Goal: Task Accomplishment & Management: Manage account settings

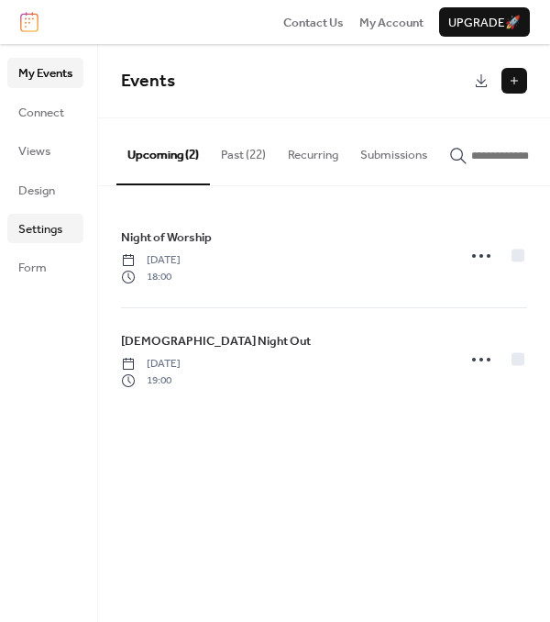
click at [39, 220] on span "Settings" at bounding box center [40, 229] width 44 height 18
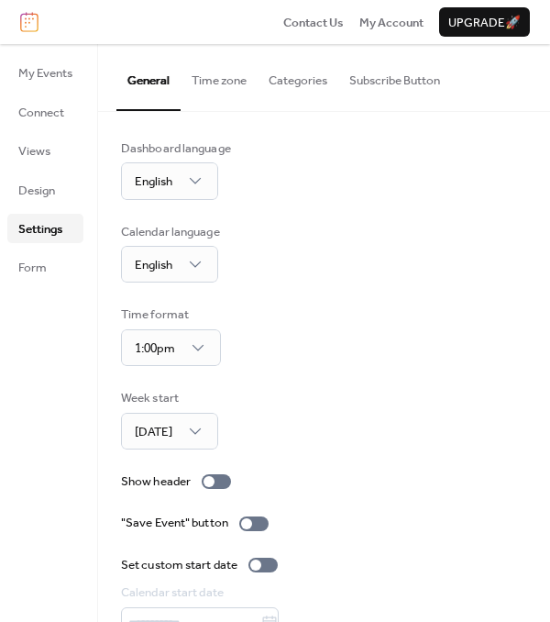
scroll to position [92, 0]
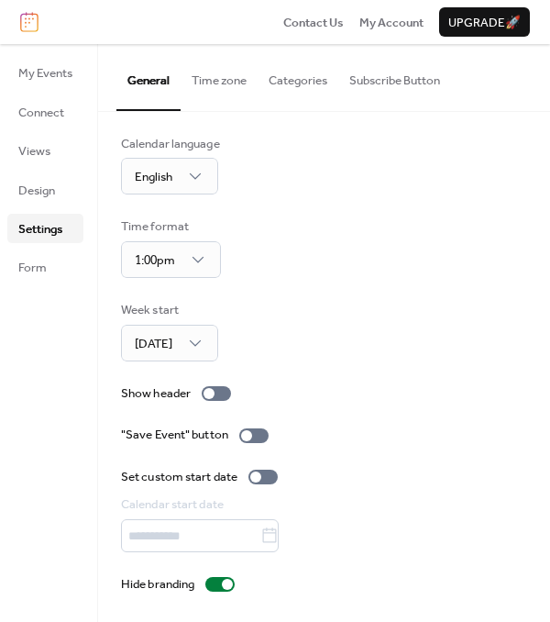
click at [222, 78] on button "Time zone" at bounding box center [219, 76] width 77 height 64
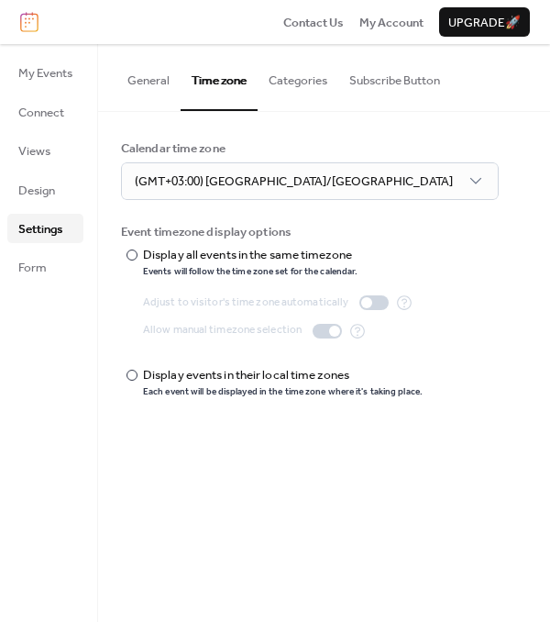
click at [296, 80] on button "Categories" at bounding box center [298, 76] width 81 height 64
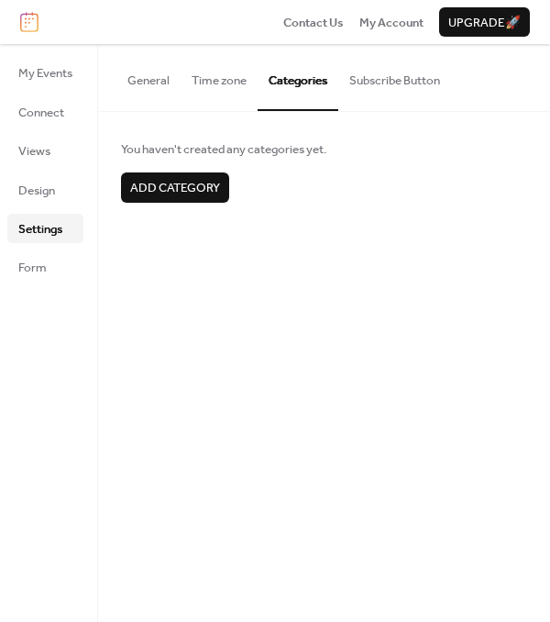
click at [386, 79] on button "Subscribe Button" at bounding box center [394, 76] width 113 height 64
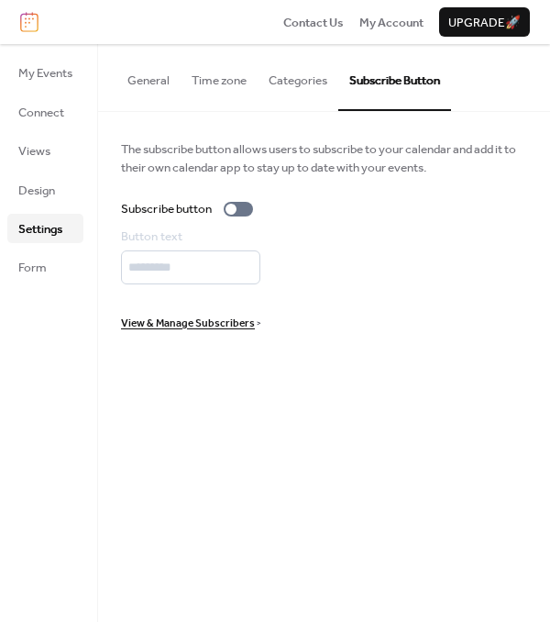
click at [143, 326] on span "View & Manage Subscribers" at bounding box center [188, 323] width 134 height 18
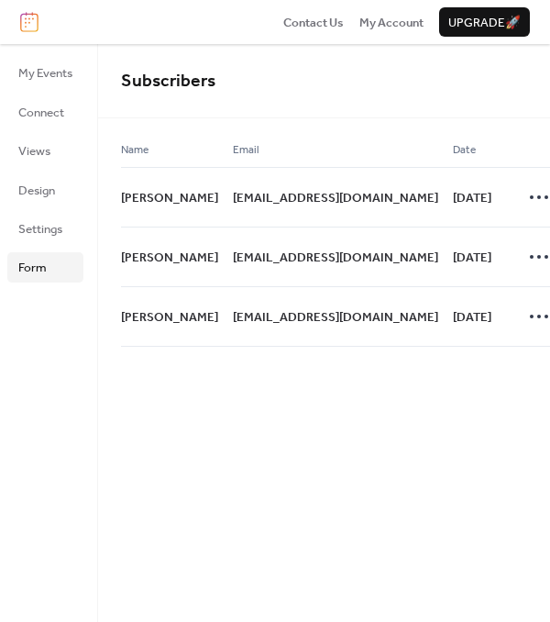
click at [22, 259] on span "Form" at bounding box center [32, 268] width 28 height 18
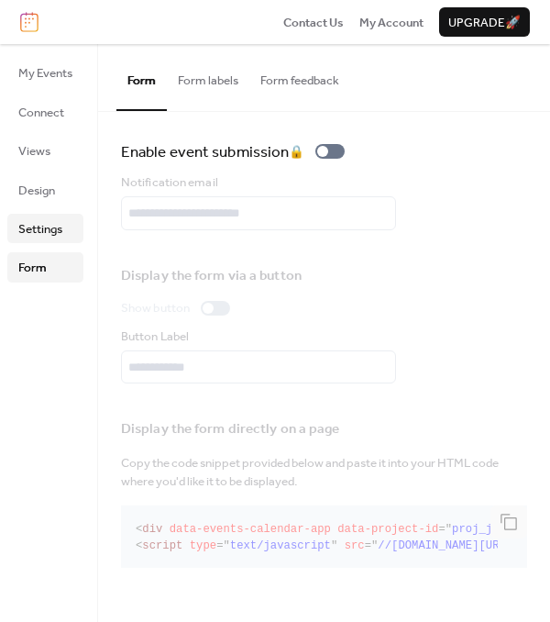
click at [39, 234] on span "Settings" at bounding box center [40, 229] width 44 height 18
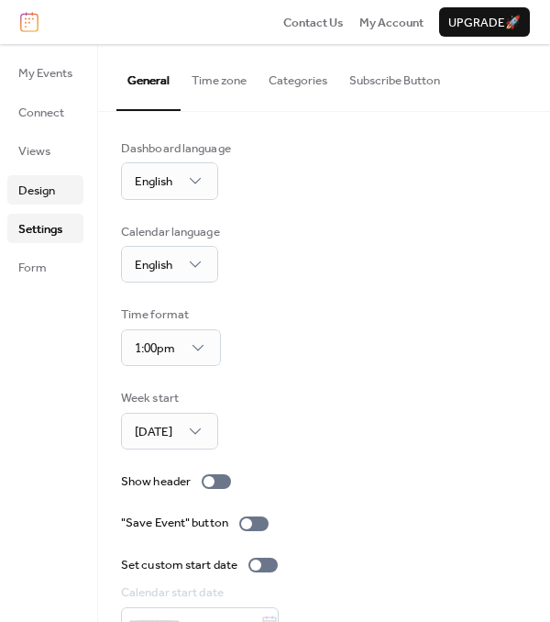
click at [44, 193] on span "Design" at bounding box center [36, 191] width 37 height 18
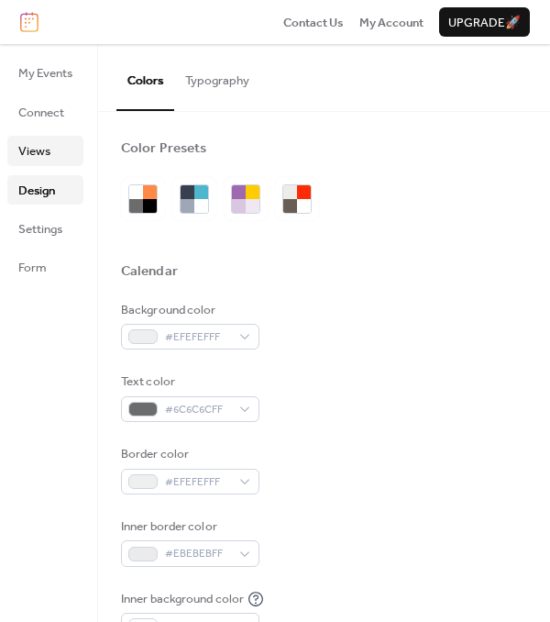
click at [42, 153] on span "Views" at bounding box center [34, 151] width 32 height 18
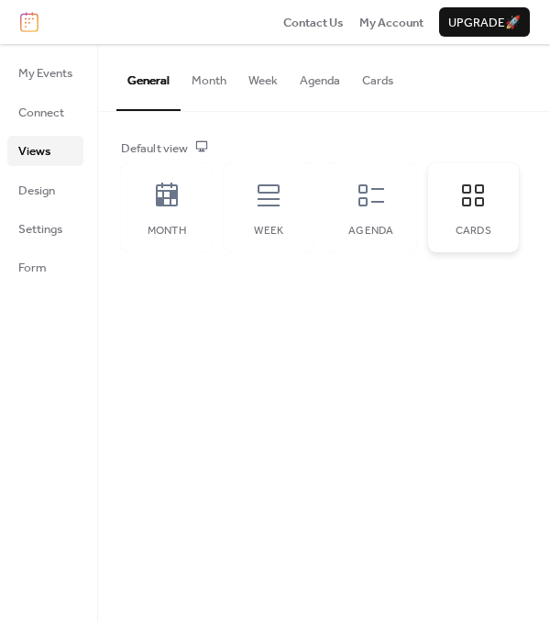
click at [474, 220] on div "Cards" at bounding box center [474, 207] width 92 height 90
click at [384, 83] on button "Cards" at bounding box center [377, 76] width 53 height 64
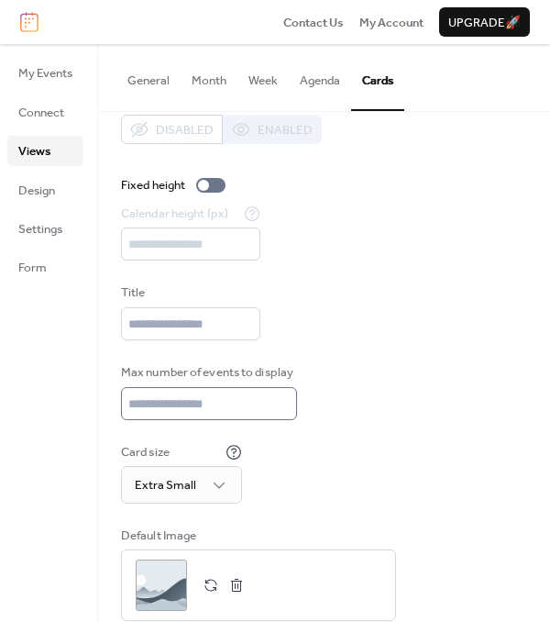
scroll to position [66, 0]
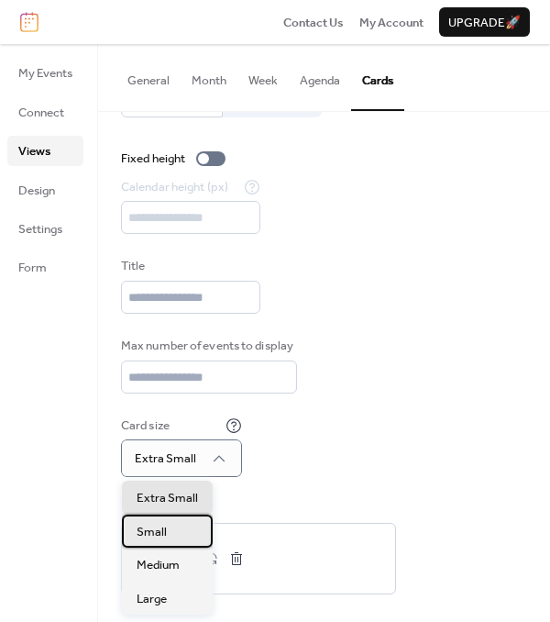
click at [169, 526] on div "Small" at bounding box center [167, 530] width 91 height 33
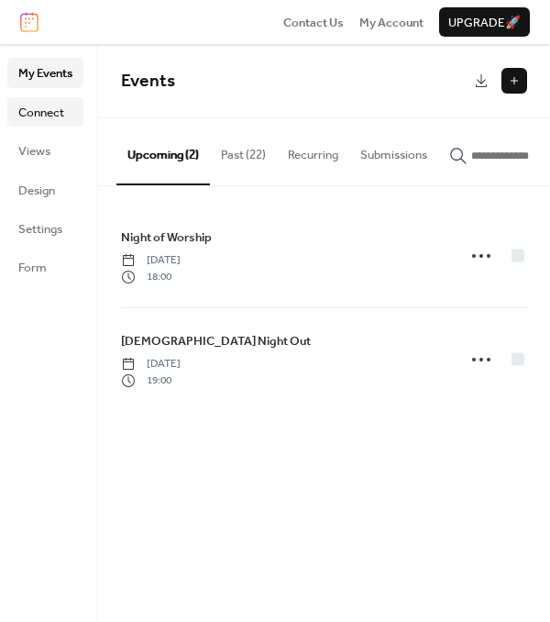
click at [53, 108] on span "Connect" at bounding box center [41, 113] width 46 height 18
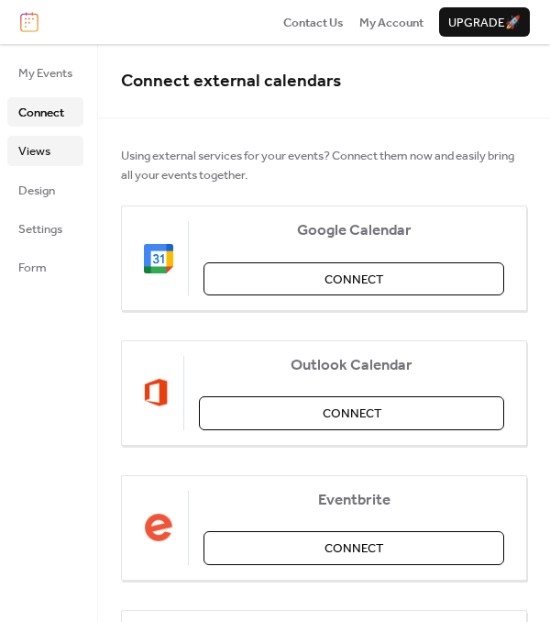
click at [42, 149] on span "Views" at bounding box center [34, 151] width 32 height 18
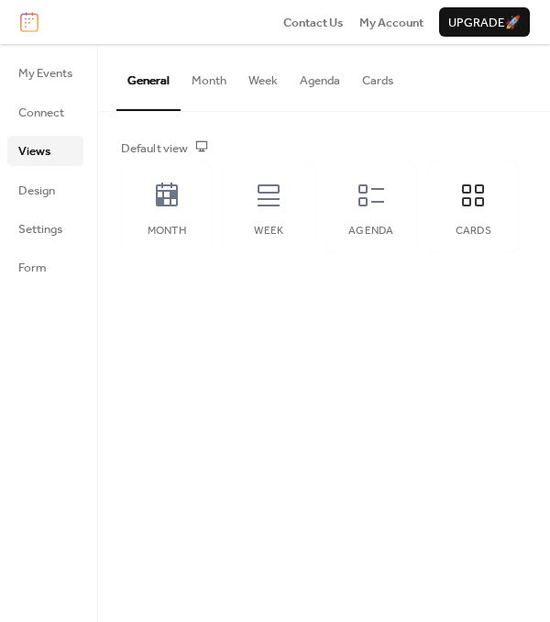
click at [382, 92] on button "Cards" at bounding box center [377, 76] width 53 height 64
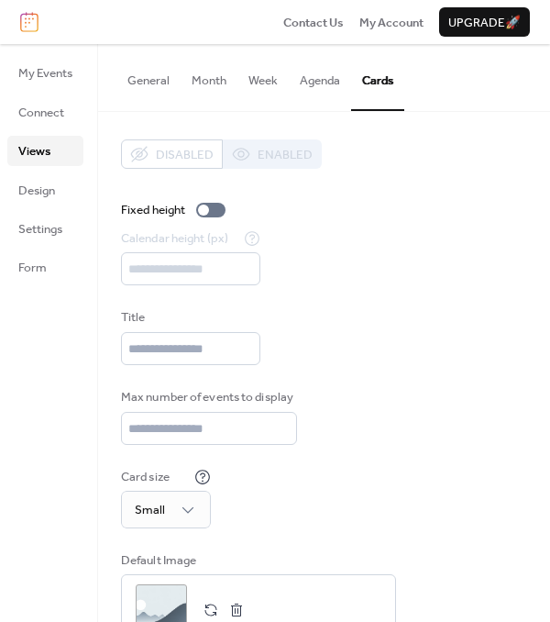
scroll to position [66, 0]
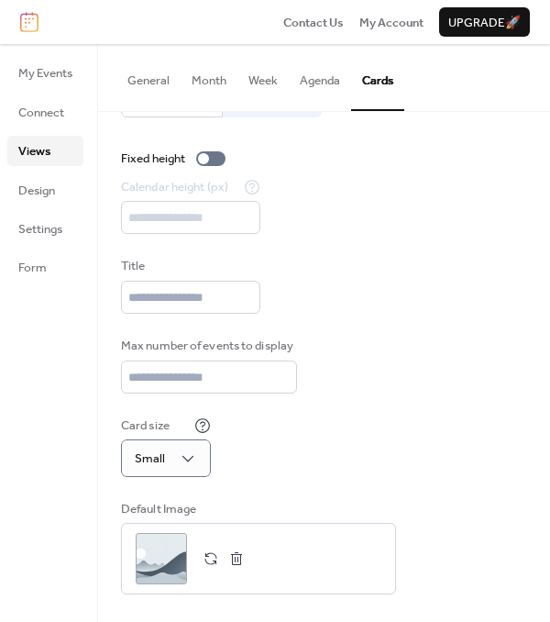
drag, startPoint x: 280, startPoint y: 398, endPoint x: 192, endPoint y: 465, distance: 110.6
click at [192, 465] on div "Disabled Enabled Fixed height Calendar height (px) *** Title Max number of even…" at bounding box center [324, 341] width 406 height 506
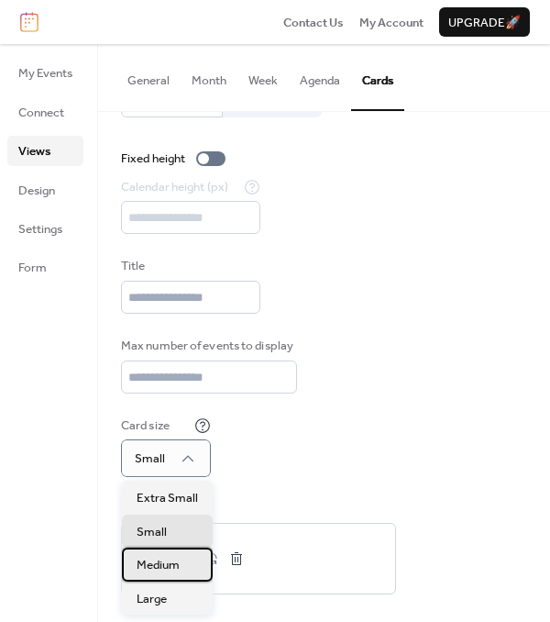
click at [163, 564] on span "Medium" at bounding box center [158, 565] width 43 height 18
